Goal: Information Seeking & Learning: Learn about a topic

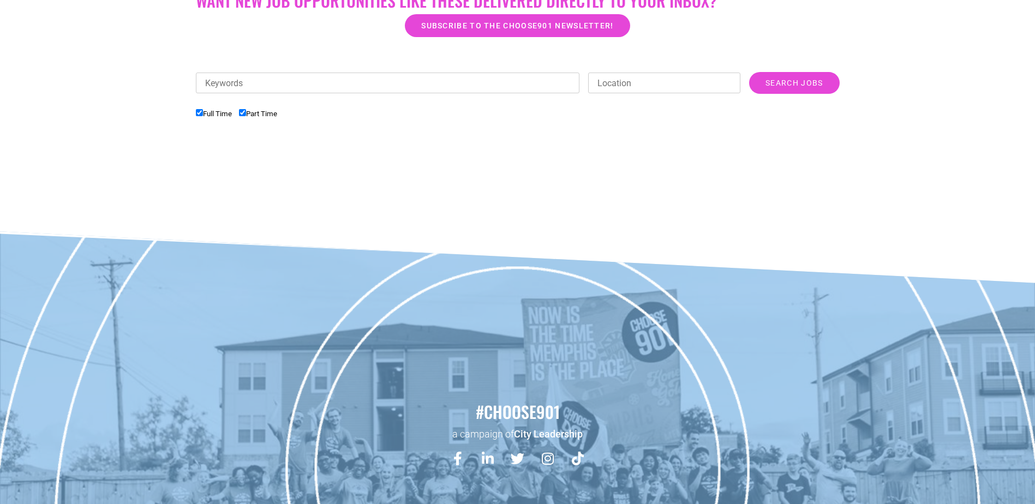
scroll to position [412, 0]
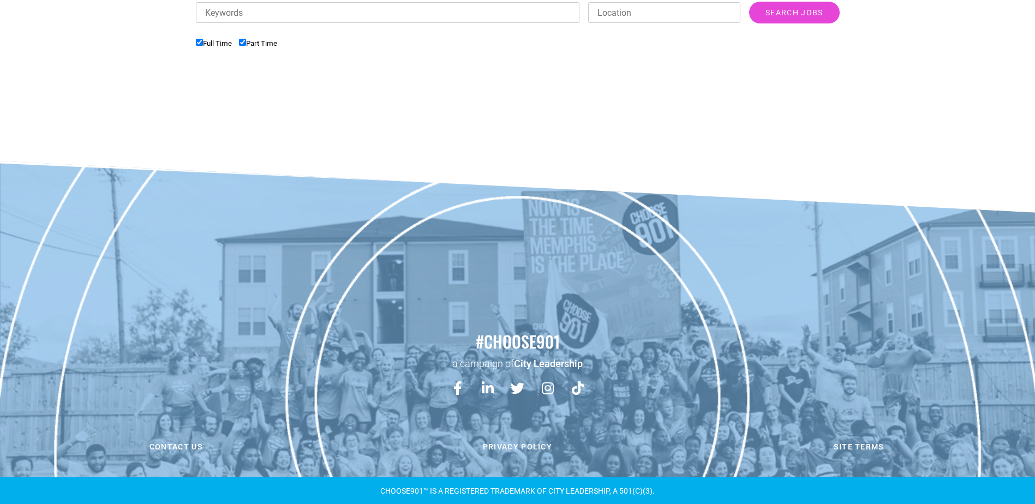
click at [246, 43] on input "Part Time" at bounding box center [242, 42] width 7 height 7
checkbox input "false"
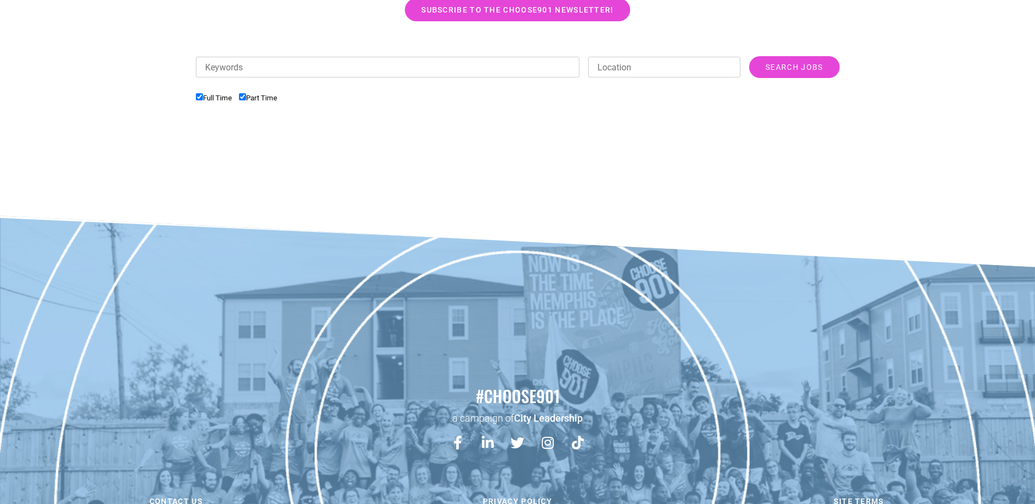
scroll to position [248, 0]
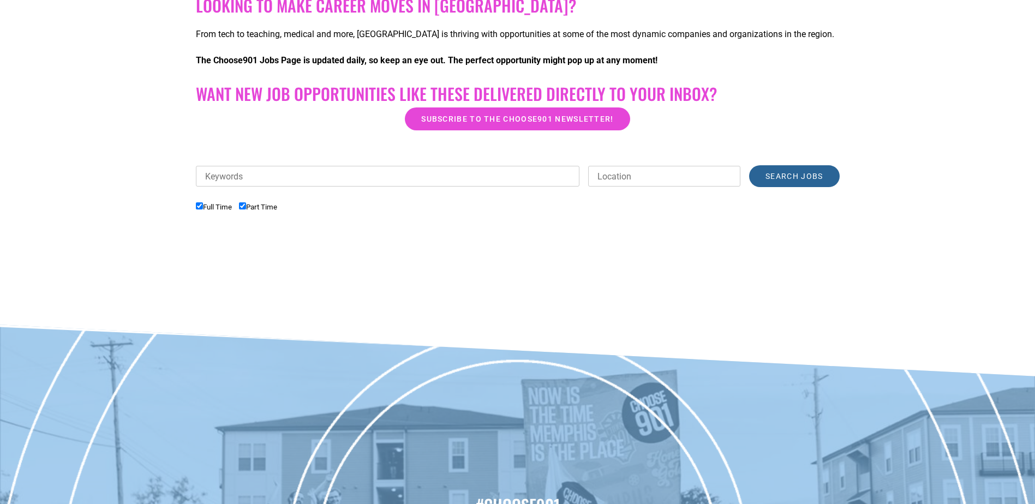
click at [789, 169] on input "Search Jobs" at bounding box center [794, 176] width 90 height 22
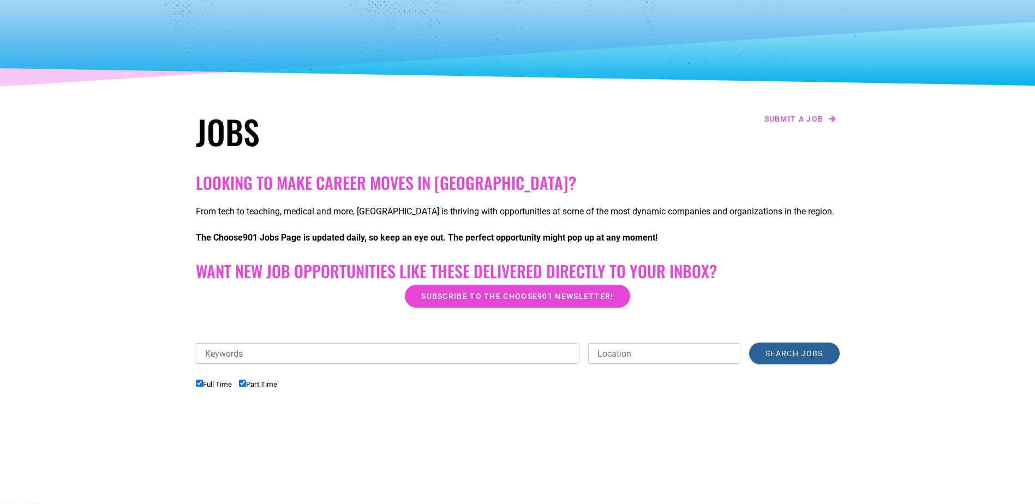
scroll to position [0, 0]
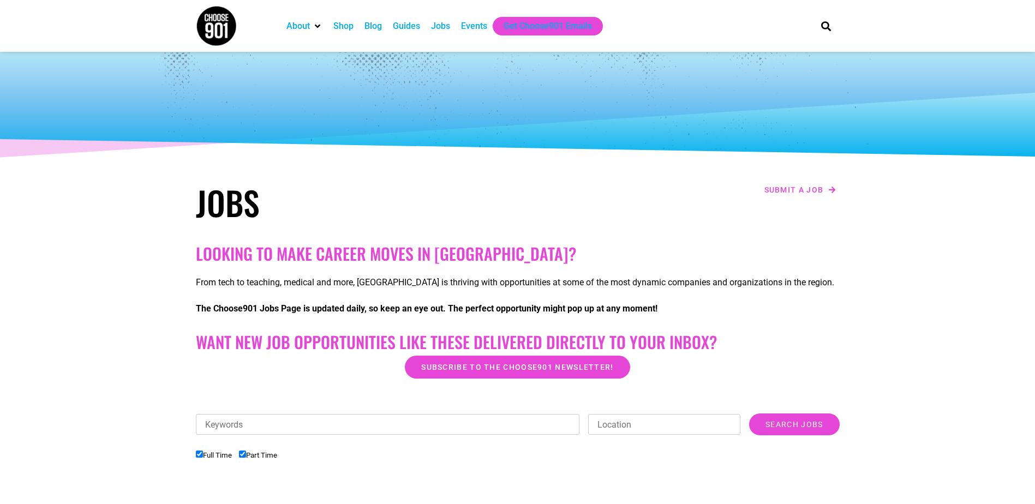
click at [442, 26] on div "Jobs" at bounding box center [440, 26] width 19 height 13
